Goal: Find contact information: Obtain details needed to contact an individual or organization

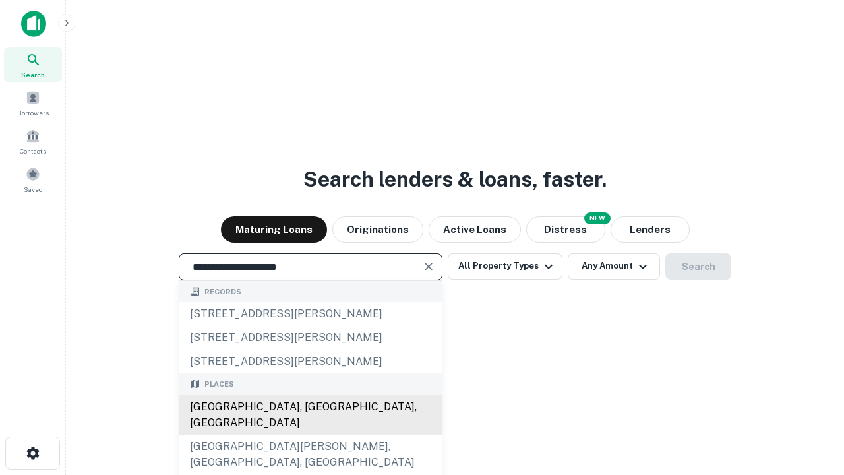
click at [310, 434] on div "[GEOGRAPHIC_DATA], [GEOGRAPHIC_DATA], [GEOGRAPHIC_DATA]" at bounding box center [310, 415] width 262 height 40
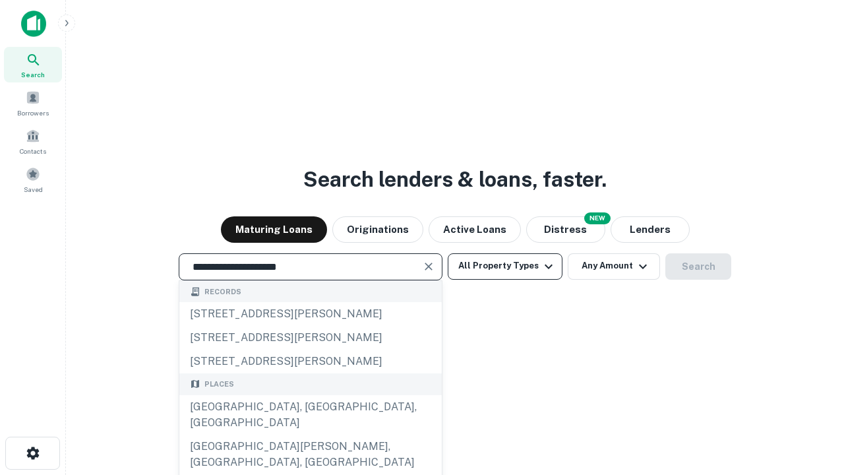
click at [505, 266] on button "All Property Types" at bounding box center [505, 266] width 115 height 26
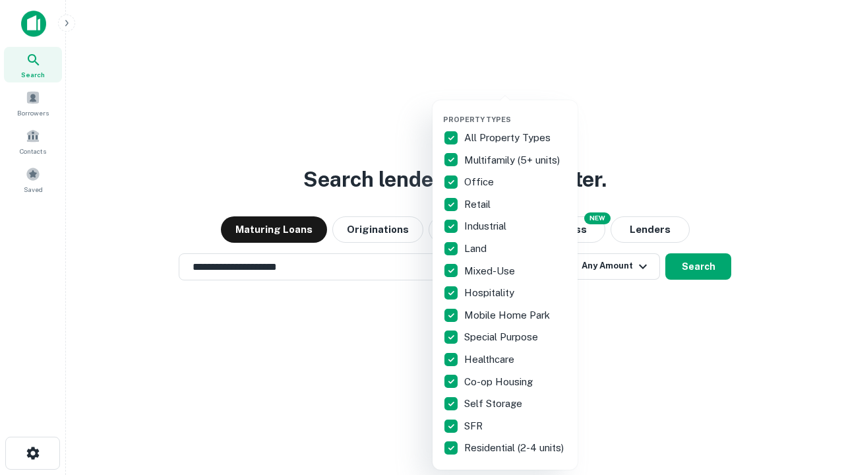
type input "**********"
click at [515, 111] on button "button" at bounding box center [515, 111] width 145 height 1
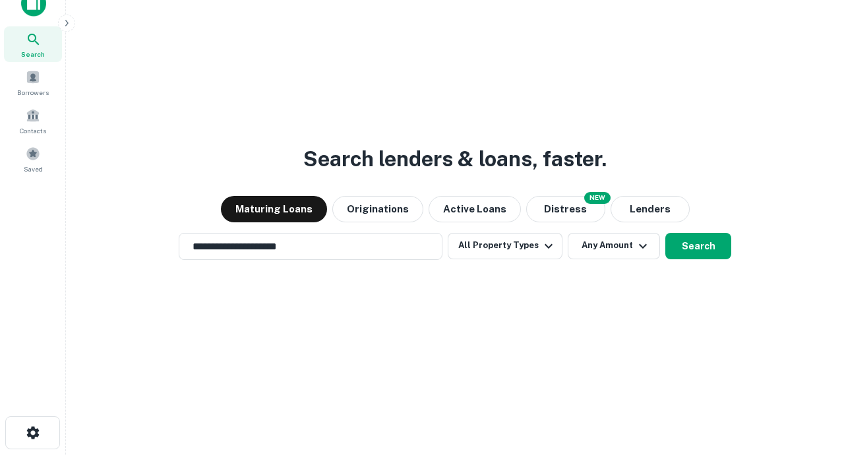
scroll to position [8, 159]
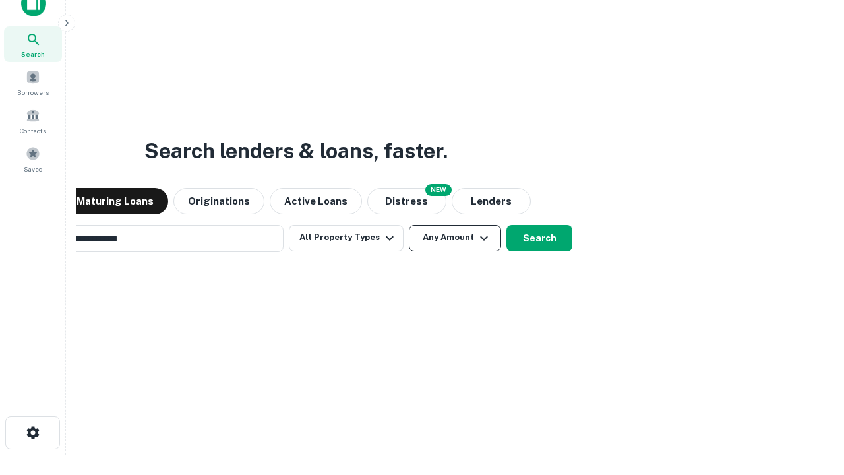
click at [409, 225] on button "Any Amount" at bounding box center [455, 238] width 92 height 26
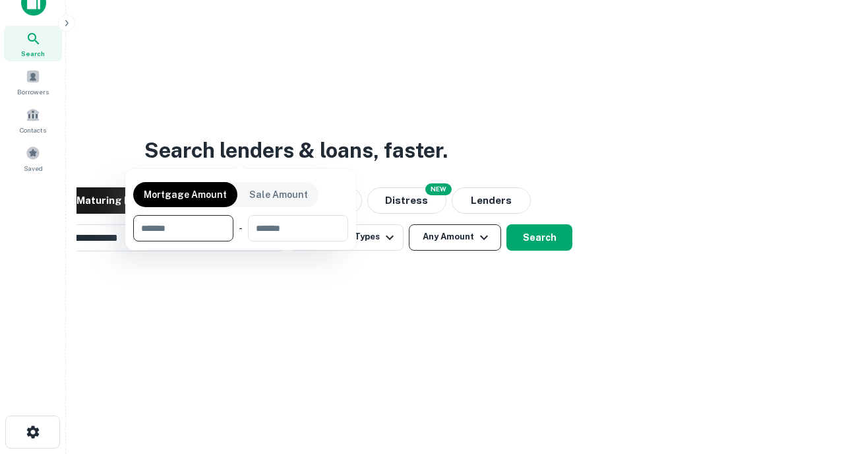
scroll to position [95, 373]
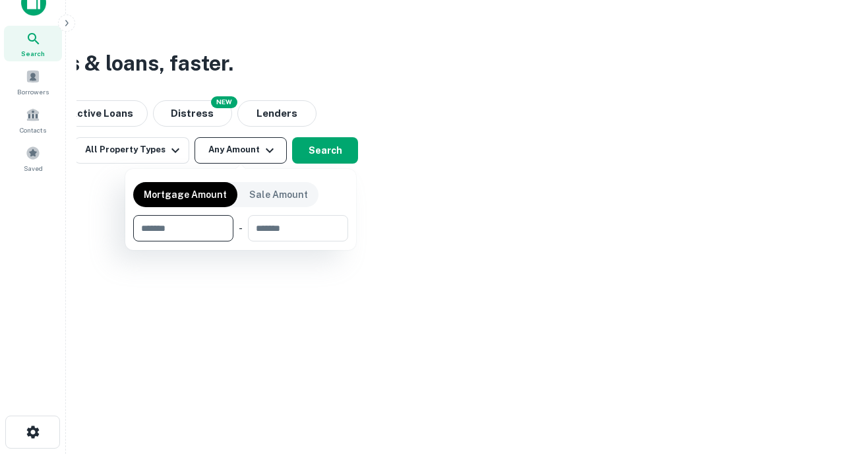
type input "*******"
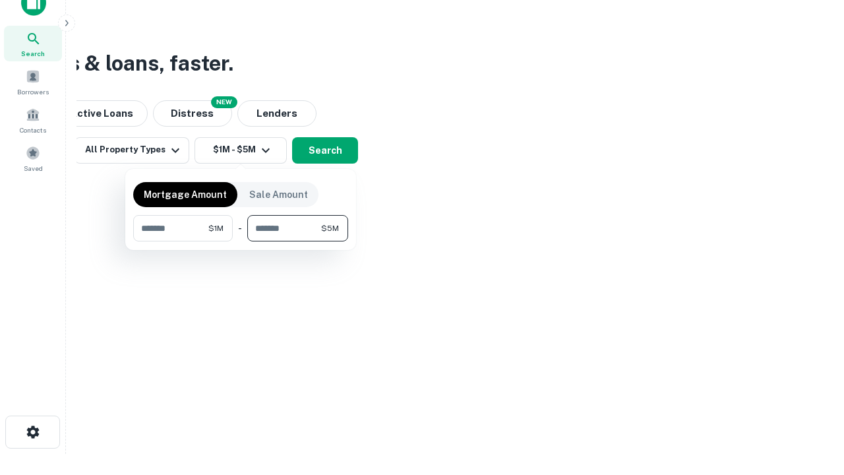
type input "*******"
click at [241, 241] on button "button" at bounding box center [240, 241] width 215 height 1
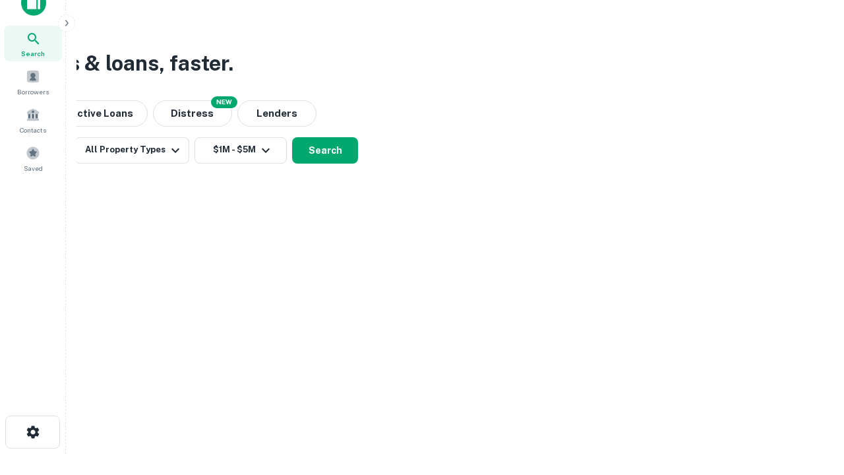
scroll to position [8, 243]
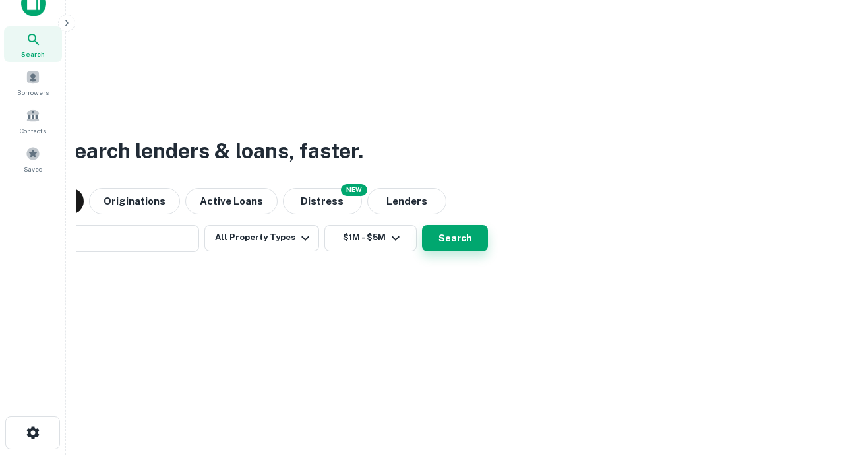
click at [422, 225] on button "Search" at bounding box center [455, 238] width 66 height 26
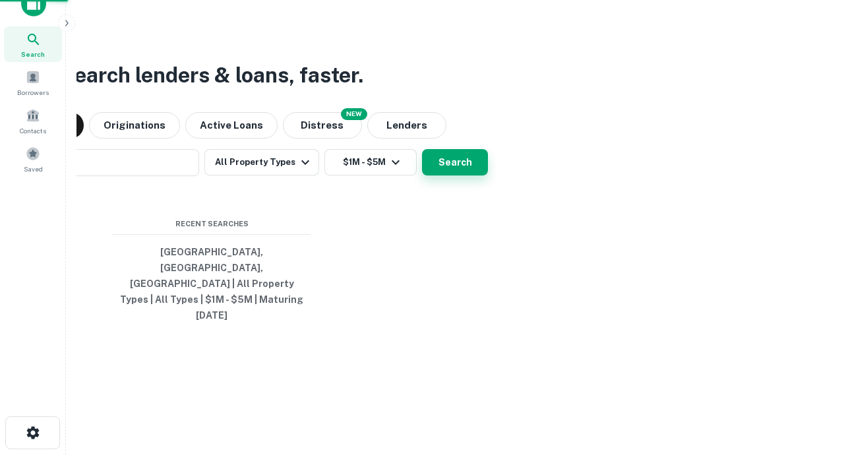
scroll to position [35, 373]
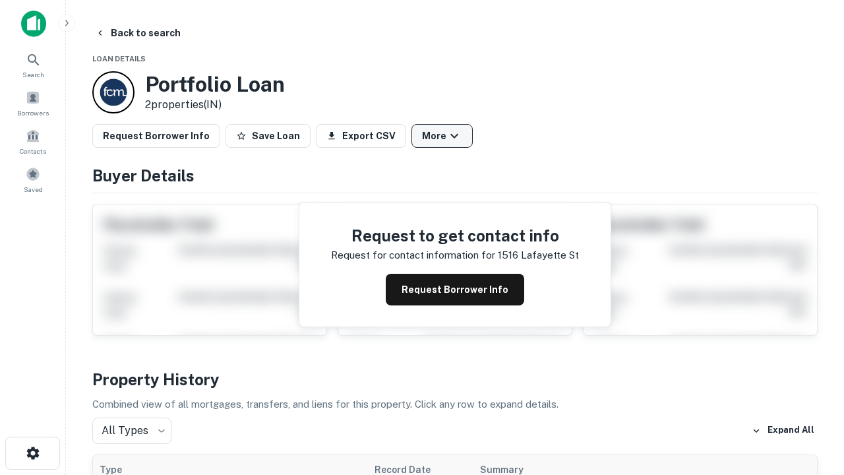
click at [442, 136] on button "More" at bounding box center [441, 136] width 61 height 24
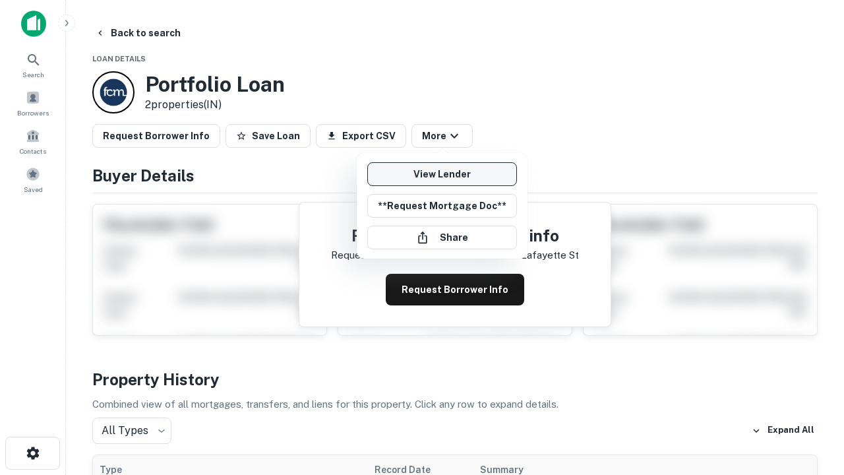
click at [442, 174] on link "View Lender" at bounding box center [442, 174] width 150 height 24
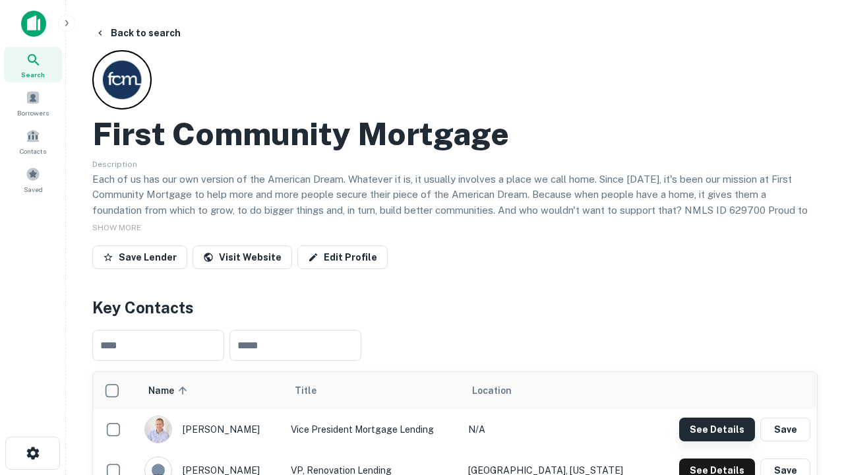
click at [716, 428] on button "See Details" at bounding box center [717, 429] width 76 height 24
click at [32, 453] on icon "button" at bounding box center [33, 453] width 16 height 16
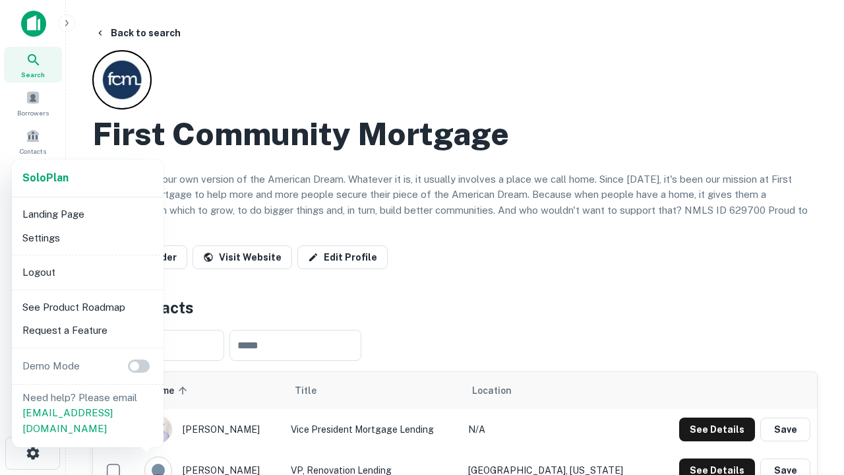
click at [87, 272] on li "Logout" at bounding box center [87, 272] width 141 height 24
